Goal: Task Accomplishment & Management: Complete application form

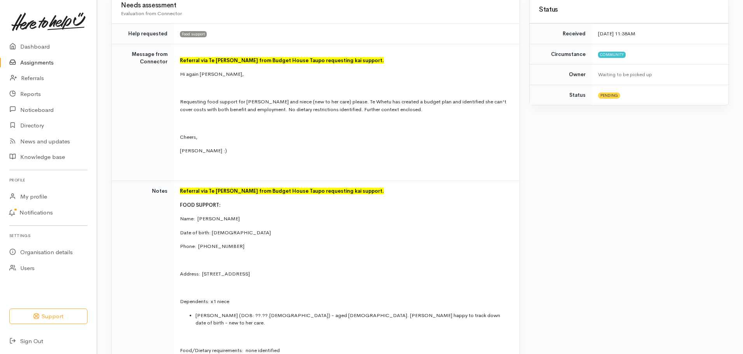
scroll to position [171, 0]
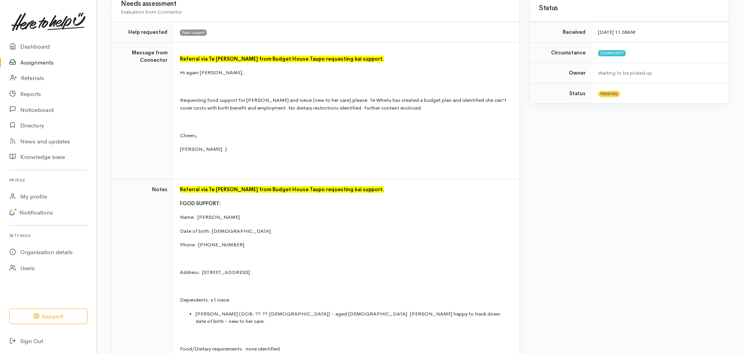
click at [39, 62] on link "Assignments" at bounding box center [48, 63] width 97 height 16
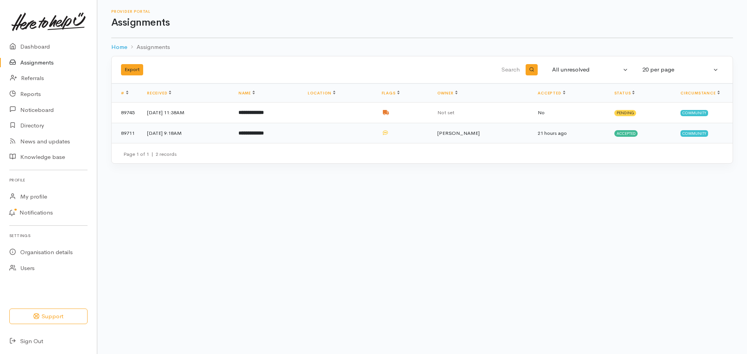
click at [375, 124] on td at bounding box center [338, 133] width 74 height 20
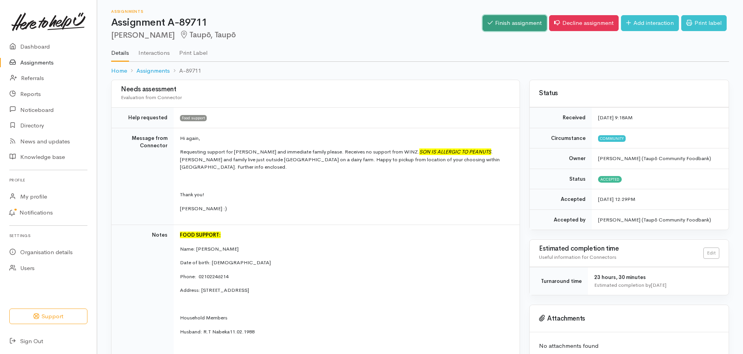
click at [509, 26] on link "Finish assignment" at bounding box center [515, 23] width 64 height 16
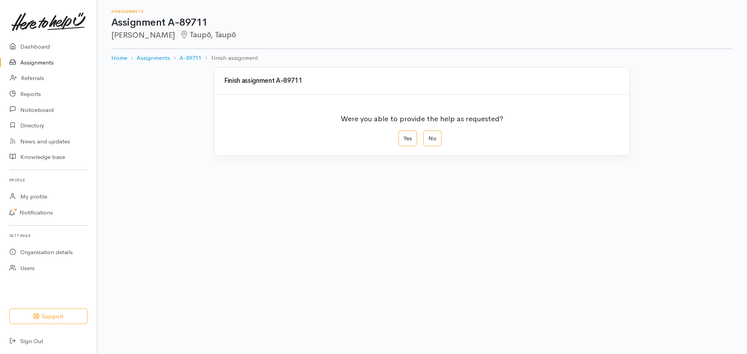
click at [407, 152] on div "Were you able to provide the help as requested? Yes No" at bounding box center [422, 125] width 414 height 61
click at [407, 131] on label "Yes" at bounding box center [407, 139] width 19 height 16
click at [403, 131] on input "Yes" at bounding box center [400, 133] width 5 height 5
radio input "true"
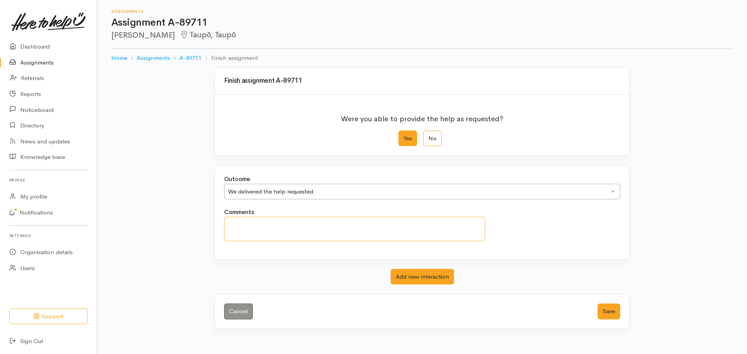
click at [239, 225] on textarea "Comments" at bounding box center [354, 229] width 261 height 24
type textarea "W"
click at [314, 224] on textarea "Given Budget Advocate options as power is going to be turned off this Friday" at bounding box center [354, 229] width 261 height 24
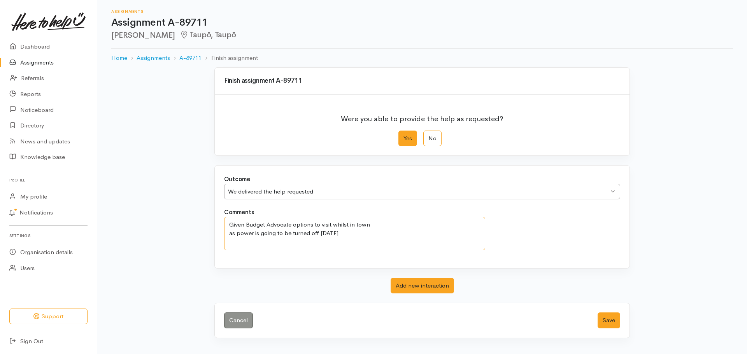
click at [377, 227] on textarea "Given Budget Advocate options to visit whilst in town as power is going to be t…" at bounding box center [354, 233] width 261 height 33
type textarea "Given Budget Advocate options to visit whilst in town to call in ASAP as power …"
click at [612, 315] on button "Save" at bounding box center [608, 321] width 23 height 16
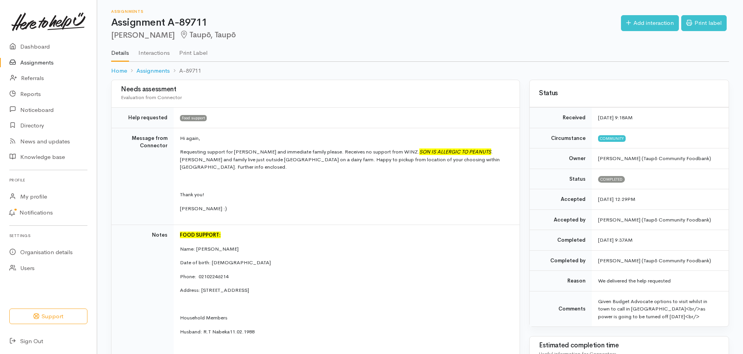
click at [30, 62] on link "Assignments" at bounding box center [48, 63] width 97 height 16
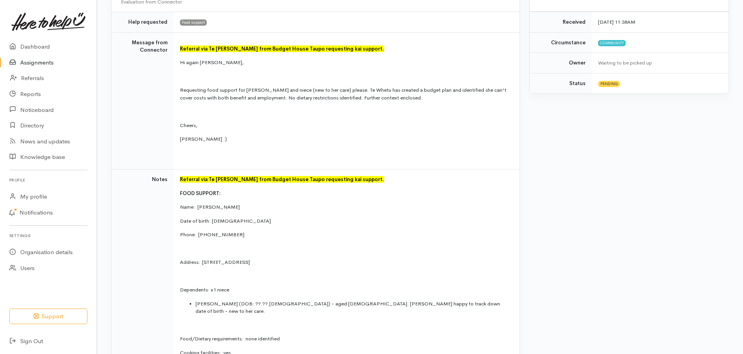
scroll to position [202, 0]
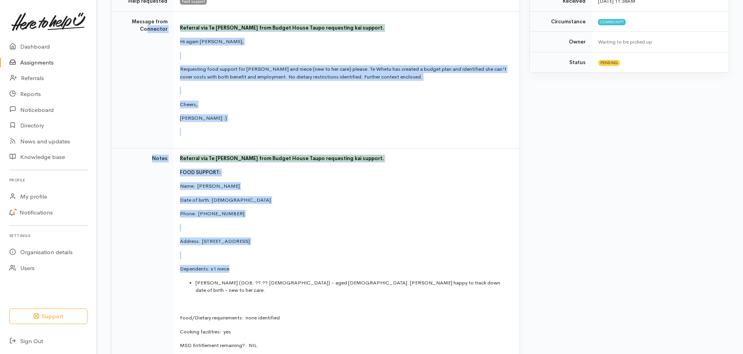
drag, startPoint x: 0, startPoint y: 0, endPoint x: 141, endPoint y: 110, distance: 179.0
click at [141, 110] on tbody "Help requested Food support Message from Connector Referral via Te [PERSON_NAME…" at bounding box center [316, 239] width 408 height 496
